Goal: Find specific page/section

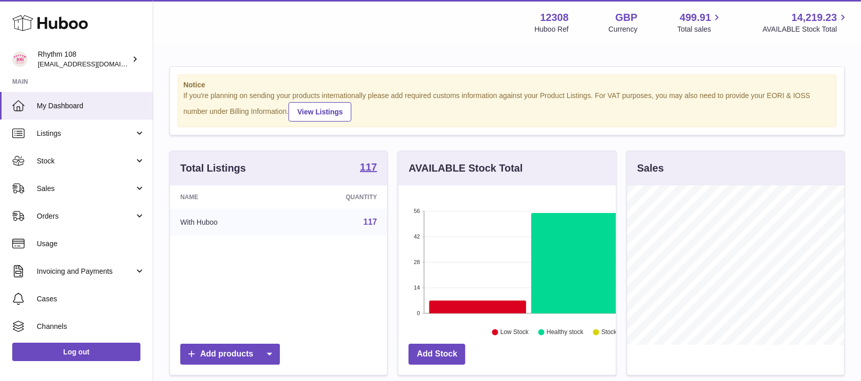
scroll to position [159, 217]
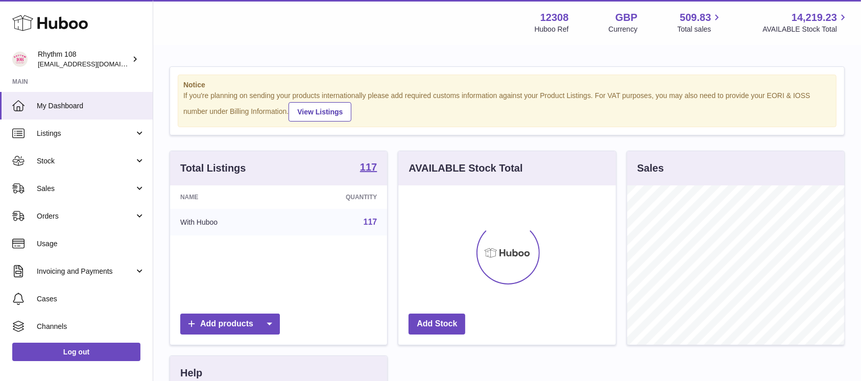
scroll to position [159, 217]
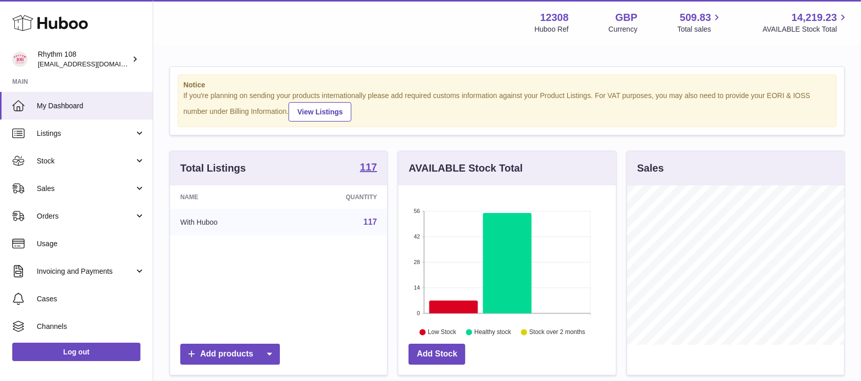
click at [333, 52] on div "Notice If you're planning on sending your products internationally please add r…" at bounding box center [507, 318] width 708 height 545
drag, startPoint x: 384, startPoint y: 51, endPoint x: 326, endPoint y: 55, distance: 58.4
click at [384, 51] on div "Notice If you're planning on sending your products internationally please add r…" at bounding box center [507, 318] width 708 height 545
click at [61, 170] on link "Stock" at bounding box center [76, 161] width 153 height 28
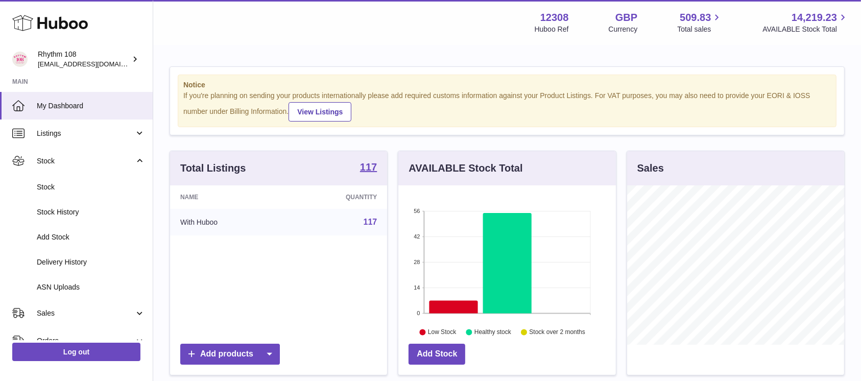
click at [268, 34] on div "Menu Huboo 12308 Huboo Ref GBP Currency 509.83 Total sales 14,219.23 AVAILABLE …" at bounding box center [506, 22] width 683 height 23
click at [272, 29] on div "Menu Huboo 12308 Huboo Ref GBP Currency 509.83 Total sales 14,219.23 AVAILABLE …" at bounding box center [506, 22] width 683 height 23
